Goal: Task Accomplishment & Management: Use online tool/utility

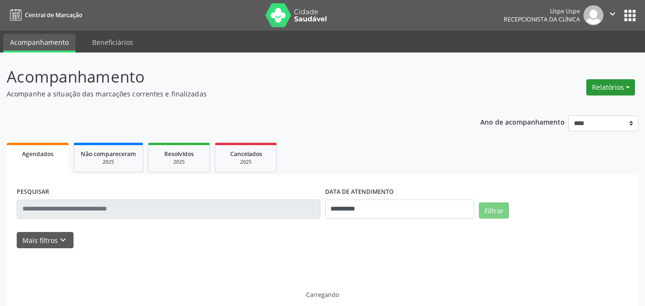
click at [627, 87] on button "Relatórios" at bounding box center [610, 87] width 49 height 16
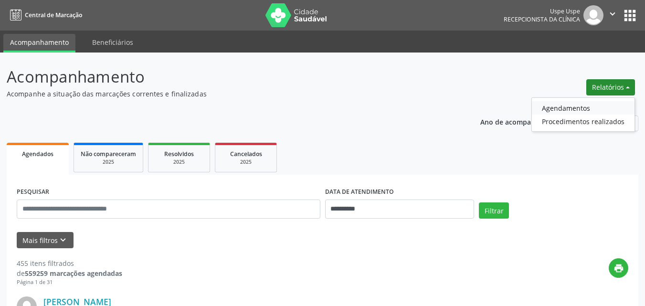
click at [572, 109] on link "Agendamentos" at bounding box center [583, 107] width 103 height 13
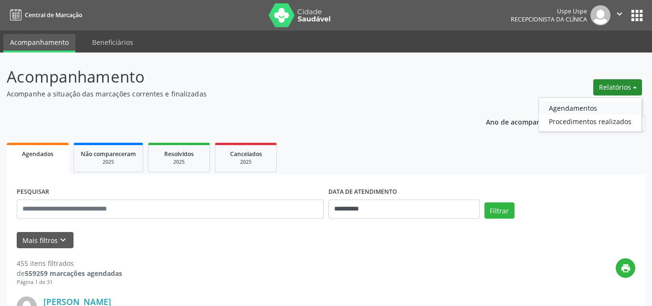
select select "*"
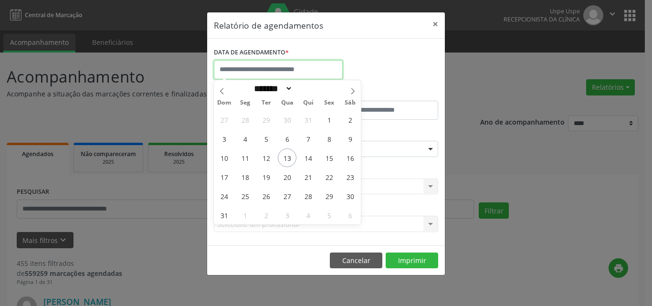
click at [257, 71] on input "text" at bounding box center [278, 69] width 129 height 19
click at [283, 159] on span "13" at bounding box center [287, 157] width 19 height 19
type input "**********"
click at [282, 159] on span "13" at bounding box center [287, 157] width 19 height 19
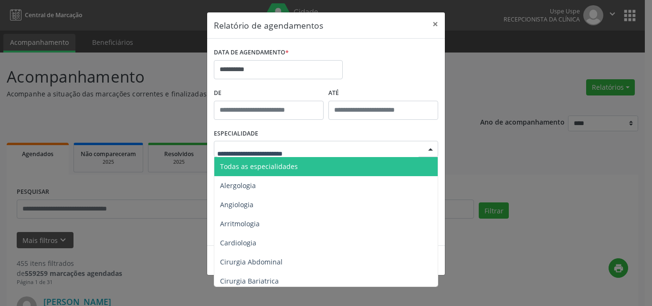
click at [256, 165] on span "Todas as especialidades" at bounding box center [259, 166] width 78 height 9
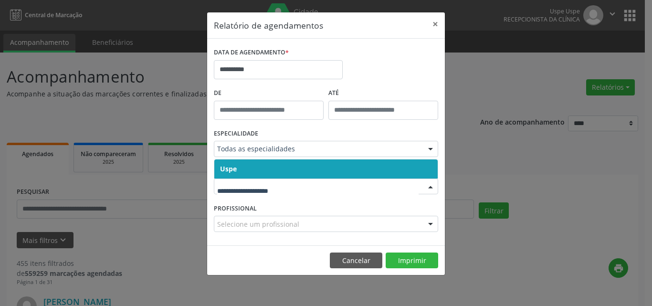
click at [246, 167] on span "Uspe" at bounding box center [325, 168] width 223 height 19
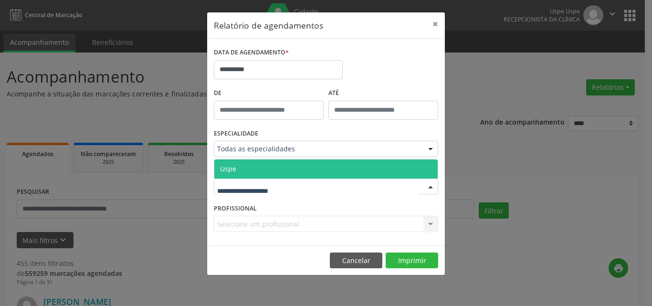
click at [245, 170] on span "Uspe" at bounding box center [325, 168] width 223 height 19
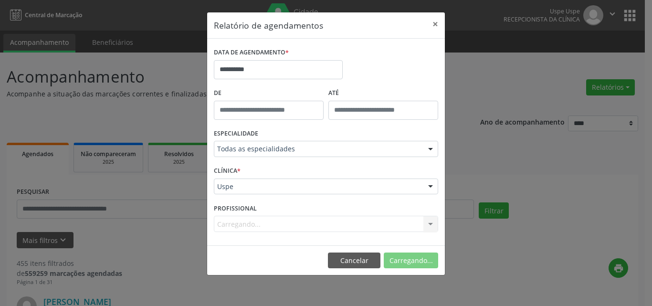
click at [242, 225] on div "Carregando... Nenhum resultado encontrado para: " " Não há nenhuma opção para s…" at bounding box center [326, 224] width 224 height 16
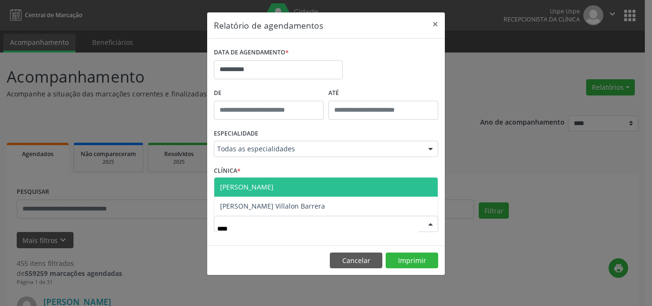
type input "*****"
click at [269, 187] on span "[PERSON_NAME]" at bounding box center [246, 186] width 53 height 9
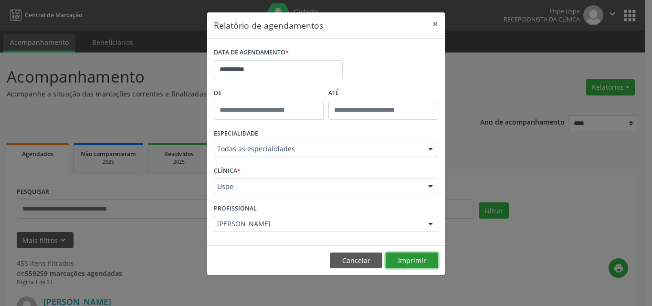
click at [420, 259] on button "Imprimir" at bounding box center [412, 260] width 53 height 16
